Goal: Task Accomplishment & Management: Manage account settings

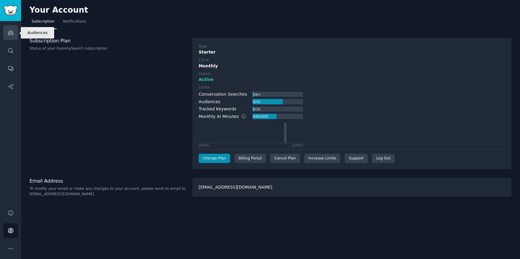
click at [15, 38] on link "Audiences" at bounding box center [10, 32] width 15 height 15
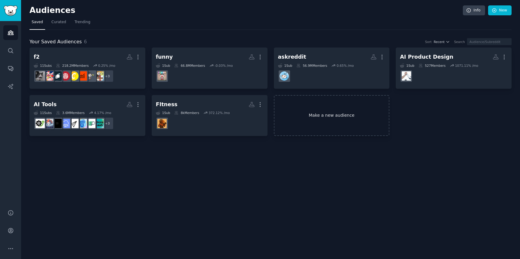
click at [329, 115] on link "Make a new audience" at bounding box center [332, 115] width 116 height 41
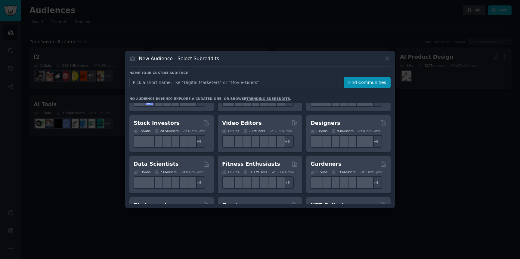
scroll to position [112, 0]
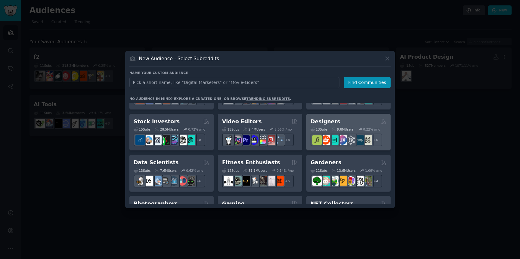
click at [316, 117] on div "Designers 13 Sub s 9.8M Users 0.22 % /mo + 6" at bounding box center [348, 132] width 84 height 37
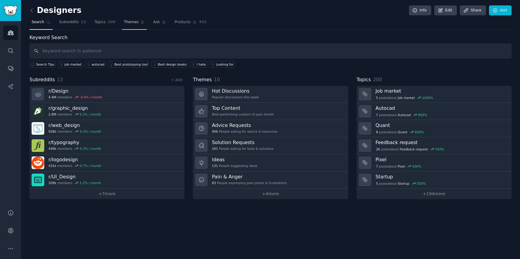
click at [131, 25] on span "Themes" at bounding box center [131, 22] width 15 height 5
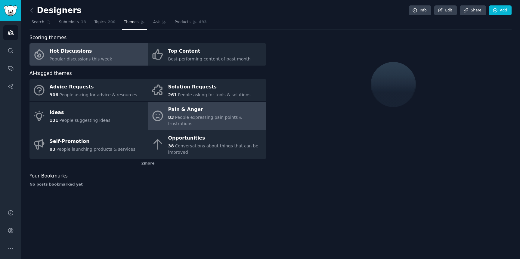
click at [189, 112] on div "Pain & Anger" at bounding box center [215, 110] width 95 height 10
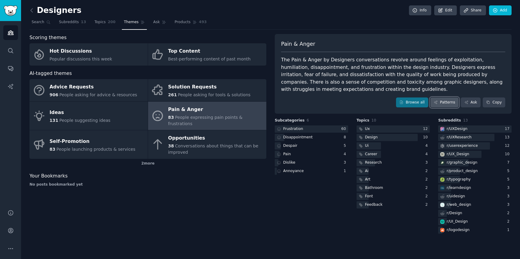
click at [444, 102] on link "Patterns" at bounding box center [444, 102] width 28 height 10
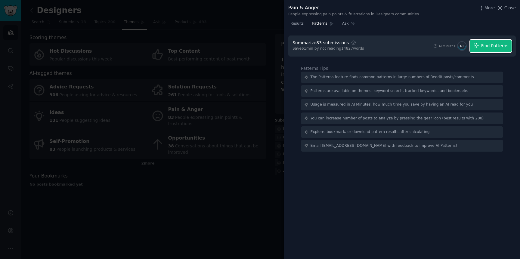
click at [498, 43] on span "Find Patterns" at bounding box center [494, 46] width 27 height 6
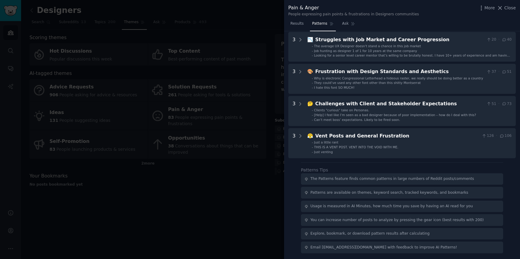
scroll to position [155, 0]
click at [174, 245] on div at bounding box center [260, 129] width 520 height 259
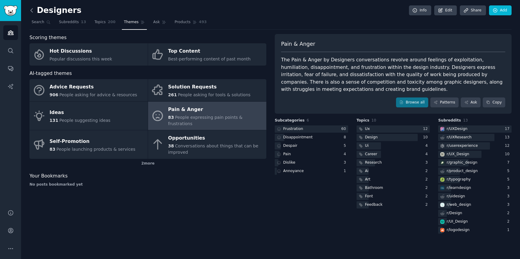
click at [34, 11] on icon at bounding box center [32, 10] width 6 height 6
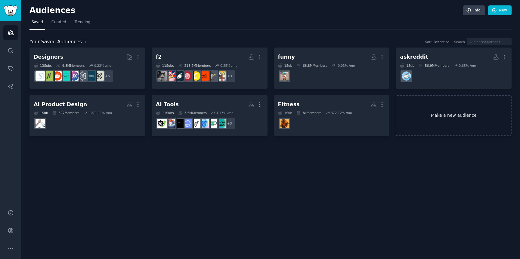
click at [421, 115] on link "Make a new audience" at bounding box center [454, 115] width 116 height 41
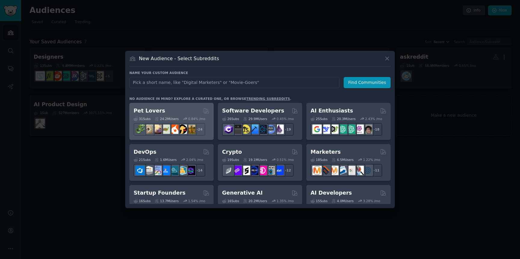
click at [186, 106] on div "Pet Lovers 31 Sub s 24.2M Users 0.84 % /mo + 24" at bounding box center [171, 121] width 84 height 37
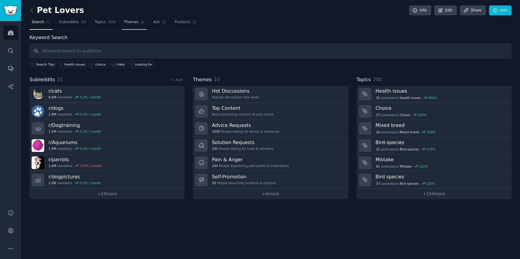
click at [131, 24] on span "Themes" at bounding box center [131, 22] width 15 height 5
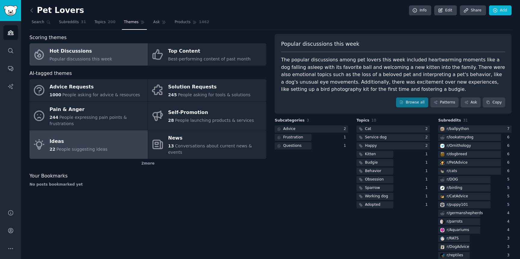
click at [99, 143] on div "Ideas" at bounding box center [79, 142] width 58 height 10
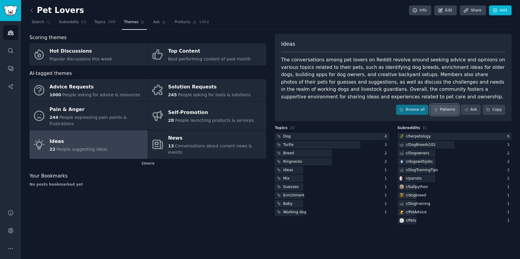
click at [445, 107] on link "Patterns" at bounding box center [444, 110] width 28 height 10
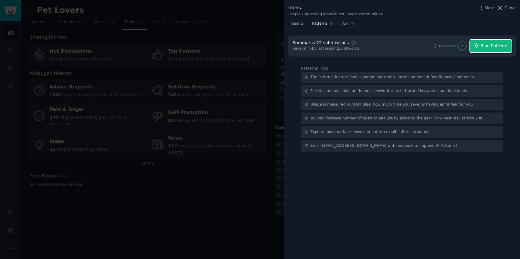
click at [493, 47] on span "Find Patterns" at bounding box center [494, 46] width 27 height 6
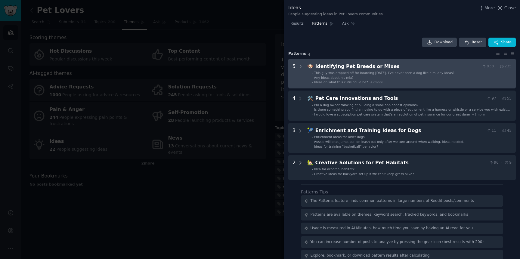
click at [422, 82] on li "- Ideas on what this cutie could be? + 2 more" at bounding box center [412, 82] width 200 height 4
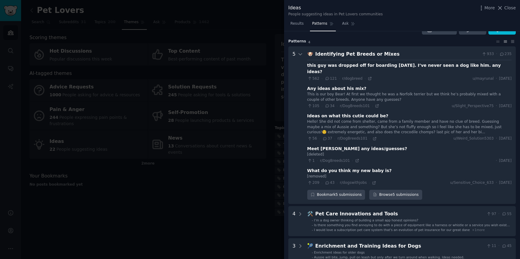
scroll to position [10, 0]
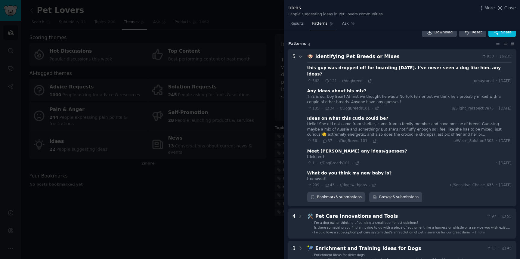
click at [221, 25] on div at bounding box center [260, 129] width 520 height 259
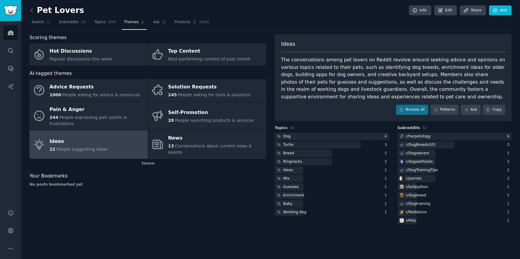
click at [35, 9] on link at bounding box center [33, 11] width 8 height 10
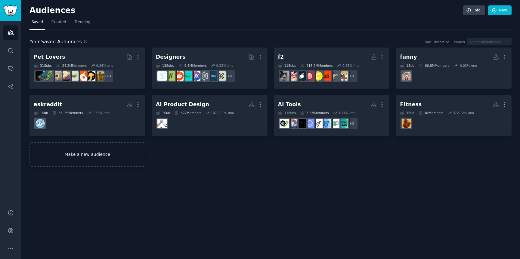
click at [96, 151] on link "Make a new audience" at bounding box center [87, 154] width 116 height 24
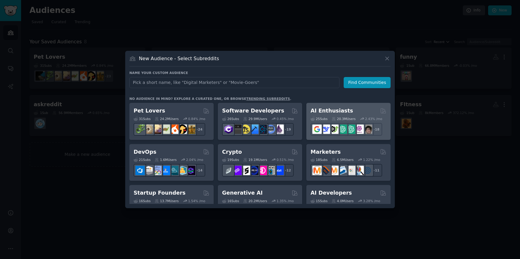
click at [343, 106] on div "AI Enthusiasts 25 Sub s 20.3M Users 2.43 % /mo + 18" at bounding box center [348, 121] width 84 height 37
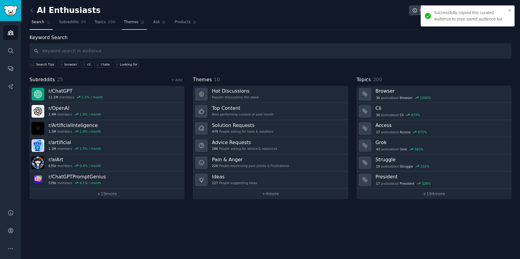
click at [128, 24] on span "Themes" at bounding box center [131, 22] width 15 height 5
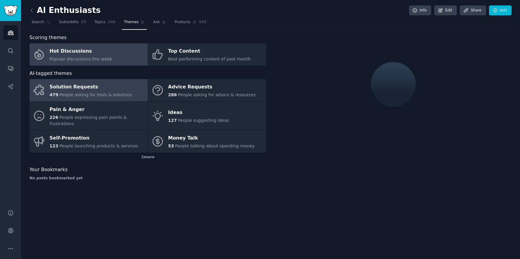
click at [107, 92] on div "479 People asking for tools & solutions" at bounding box center [91, 95] width 82 height 6
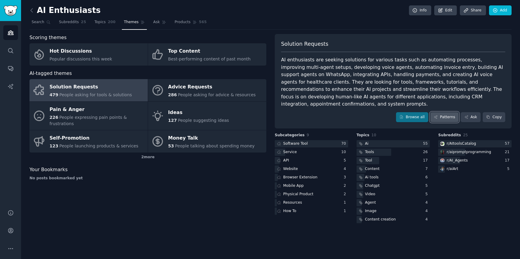
click at [452, 112] on link "Patterns" at bounding box center [444, 117] width 28 height 10
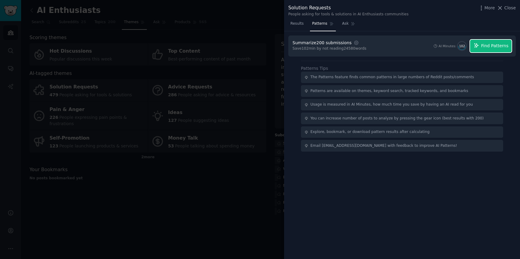
click at [495, 44] on span "Find Patterns" at bounding box center [494, 46] width 27 height 6
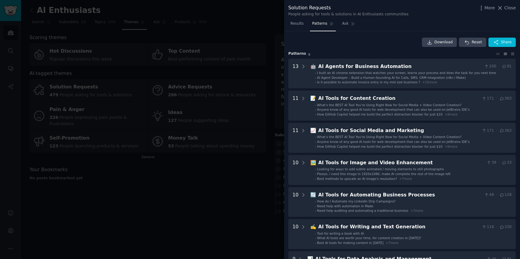
click at [392, 57] on div "Download Reset Share Pattern s 8 13 🤖 AI Agents for Business Automation 200 · 9…" at bounding box center [401, 176] width 227 height 276
click at [164, 173] on div at bounding box center [260, 129] width 520 height 259
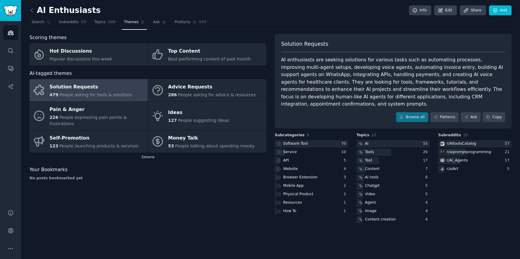
click at [29, 12] on div "AI Enthusiasts Info Edit Share Add Search Subreddits 25 Topics 200 Themes Ask P…" at bounding box center [270, 129] width 499 height 259
click at [33, 11] on icon at bounding box center [32, 10] width 6 height 6
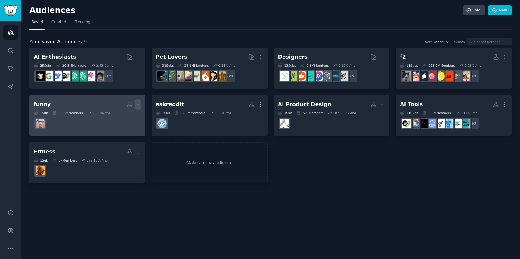
click at [138, 102] on icon "button" at bounding box center [138, 104] width 6 height 6
click at [125, 117] on p "Delete" at bounding box center [122, 117] width 14 height 6
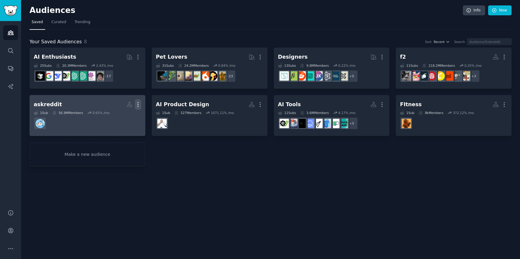
click at [140, 105] on icon "button" at bounding box center [138, 104] width 6 height 6
click at [121, 119] on p "Delete" at bounding box center [122, 117] width 14 height 6
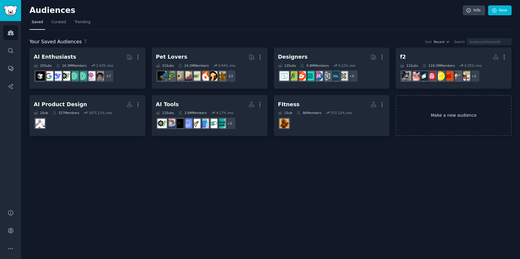
click at [436, 125] on link "Make a new audience" at bounding box center [454, 115] width 116 height 41
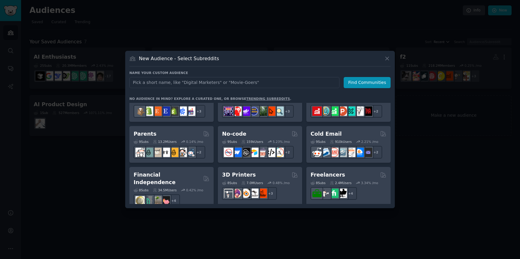
scroll to position [264, 0]
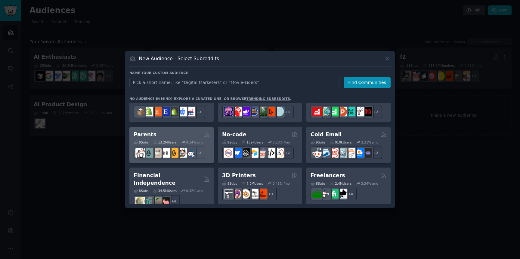
click at [159, 131] on div "Parents" at bounding box center [172, 135] width 76 height 8
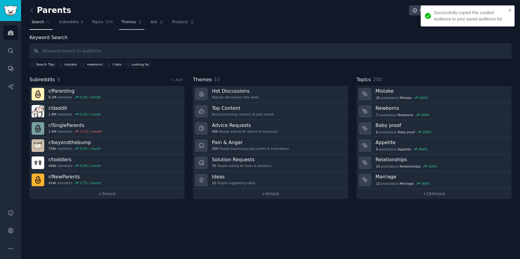
click at [128, 24] on span "Themes" at bounding box center [128, 22] width 15 height 5
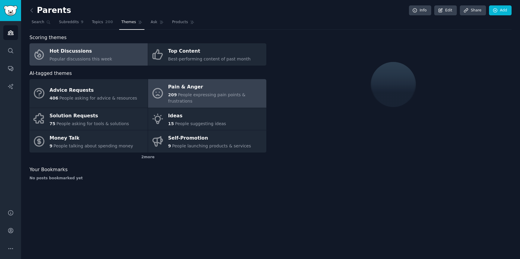
click at [191, 97] on span "People expressing pain points & frustrations" at bounding box center [206, 97] width 77 height 11
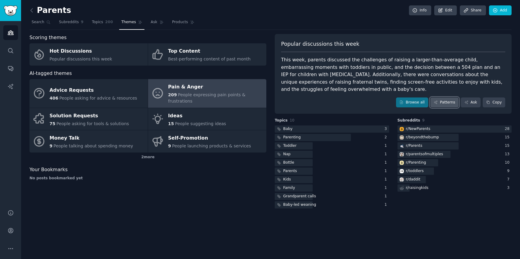
click at [446, 102] on link "Patterns" at bounding box center [444, 102] width 28 height 10
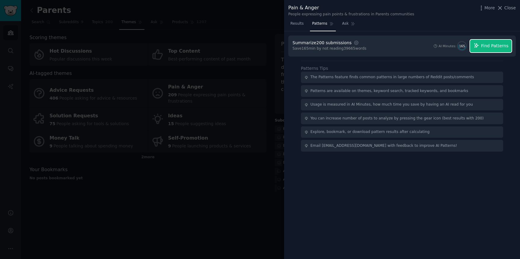
click at [499, 47] on span "Find Patterns" at bounding box center [494, 46] width 27 height 6
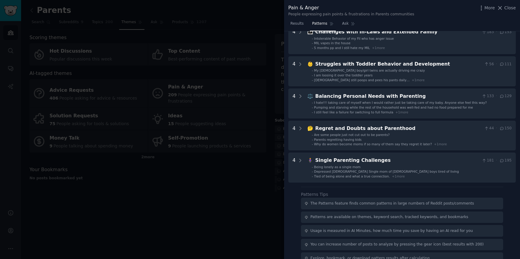
scroll to position [199, 0]
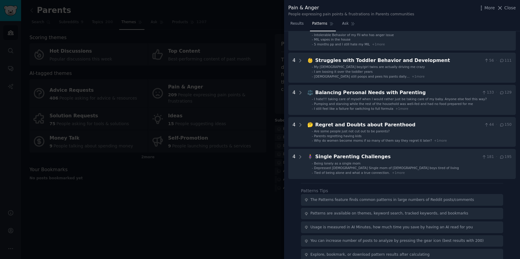
click at [86, 206] on div at bounding box center [260, 129] width 520 height 259
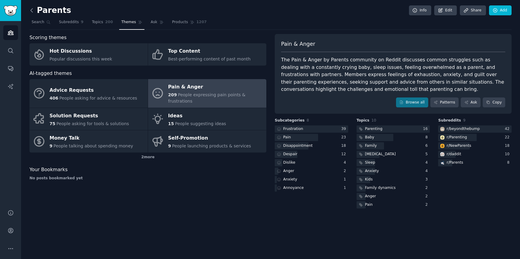
click at [34, 7] on icon at bounding box center [32, 10] width 6 height 6
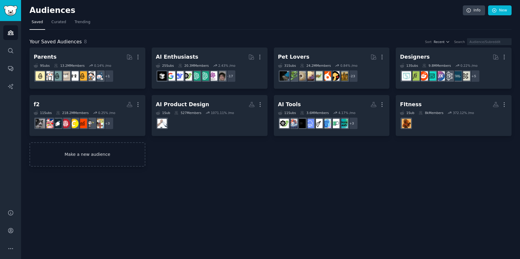
click at [45, 154] on link "Make a new audience" at bounding box center [87, 154] width 116 height 24
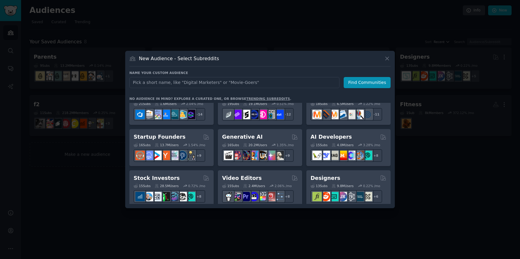
scroll to position [59, 0]
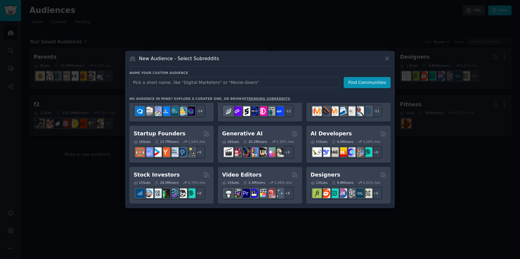
click at [262, 99] on link "trending subreddits" at bounding box center [268, 99] width 44 height 4
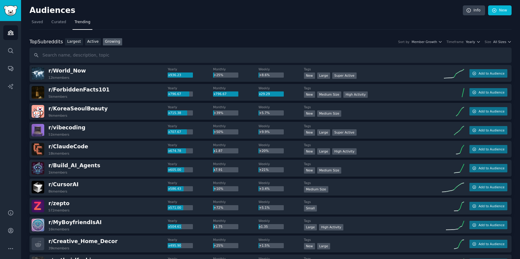
click at [244, 38] on div "Top Subreddits Top Subreddits Largest Active Growing Sort by Member Growth Time…" at bounding box center [270, 42] width 482 height 8
click at [476, 42] on icon "button" at bounding box center [478, 42] width 4 height 4
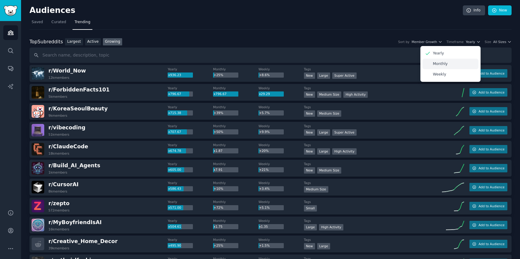
click at [442, 63] on p "Monthly" at bounding box center [440, 63] width 15 height 5
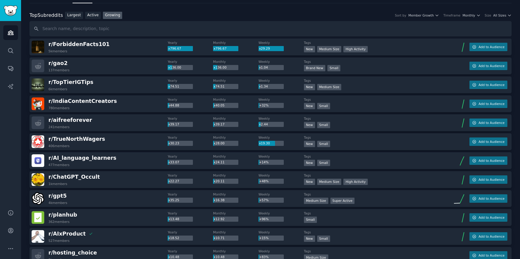
scroll to position [27, 0]
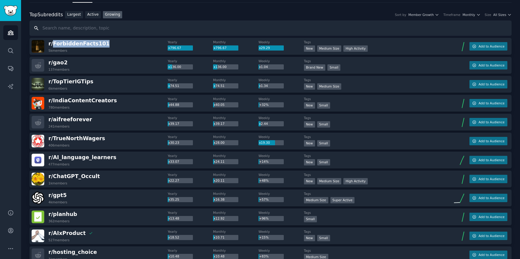
click at [180, 26] on input "text" at bounding box center [270, 27] width 482 height 15
click at [91, 42] on span "r/ ForbiddenFacts101" at bounding box center [78, 44] width 61 height 6
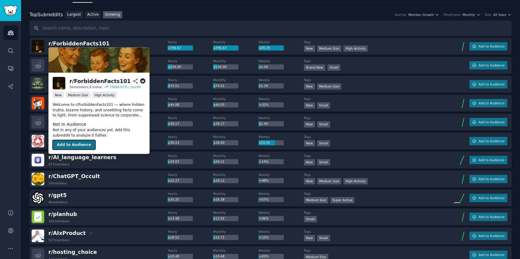
click at [80, 143] on button "Add to Audience" at bounding box center [74, 145] width 43 height 10
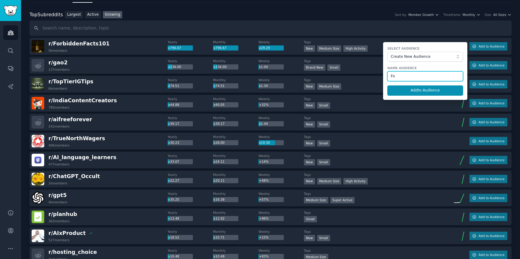
type input "F"
type input "Facts"
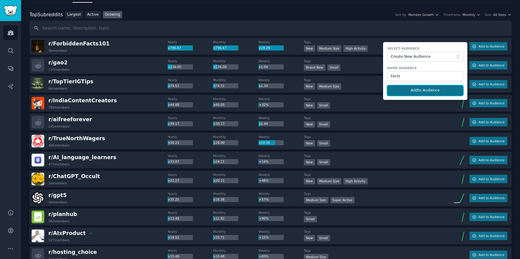
click at [433, 94] on button "Add to Audience" at bounding box center [425, 90] width 76 height 10
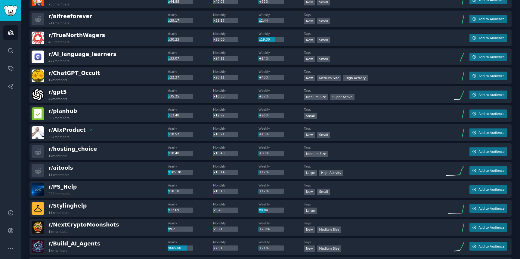
scroll to position [0, 0]
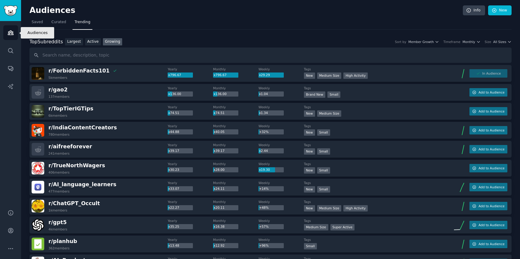
click at [14, 30] on link "Audiences" at bounding box center [10, 32] width 15 height 15
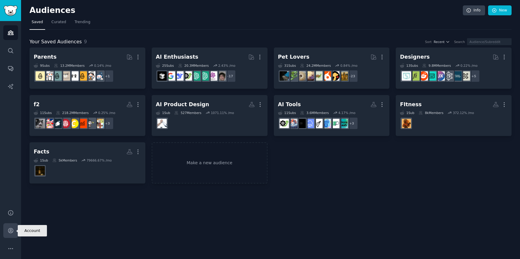
click at [14, 229] on link "Account" at bounding box center [10, 230] width 15 height 15
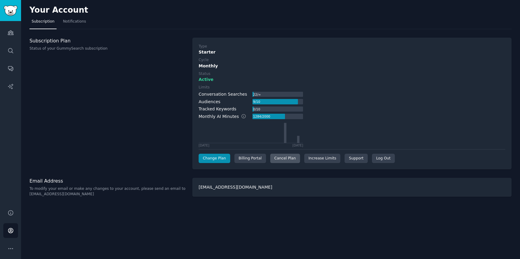
click at [289, 158] on div "Cancel Plan" at bounding box center [285, 159] width 30 height 10
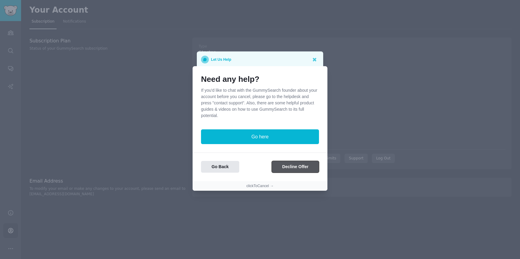
click at [294, 168] on button "Decline Offer" at bounding box center [295, 167] width 47 height 12
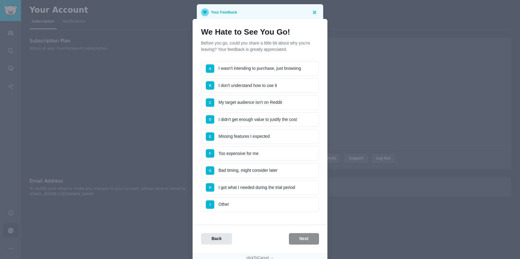
click at [266, 184] on li "H I got what I needed during the trial period" at bounding box center [260, 187] width 118 height 15
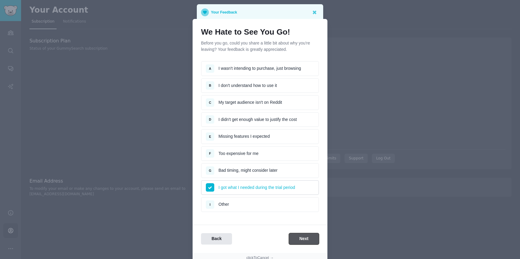
click at [304, 238] on button "Next" at bounding box center [304, 239] width 30 height 12
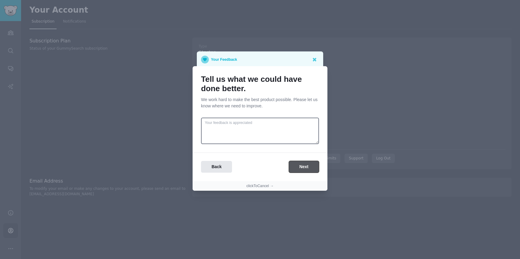
click at [304, 170] on button "Next" at bounding box center [304, 167] width 30 height 12
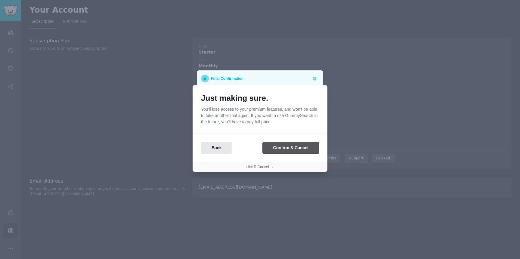
click at [304, 147] on button "Confirm & Cancel" at bounding box center [291, 148] width 56 height 12
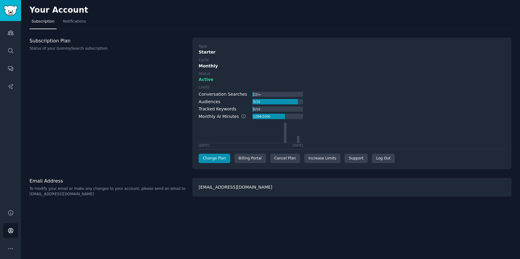
click at [172, 137] on div "Subscription Plan Status of your GummySearch subscription" at bounding box center [107, 104] width 156 height 132
click at [291, 159] on div "Cancel Plan" at bounding box center [285, 159] width 30 height 10
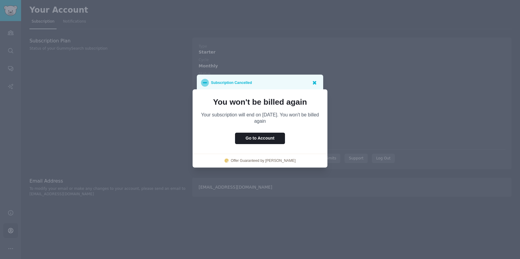
click at [316, 82] on icon at bounding box center [314, 82] width 6 height 6
